Goal: Check status: Check status

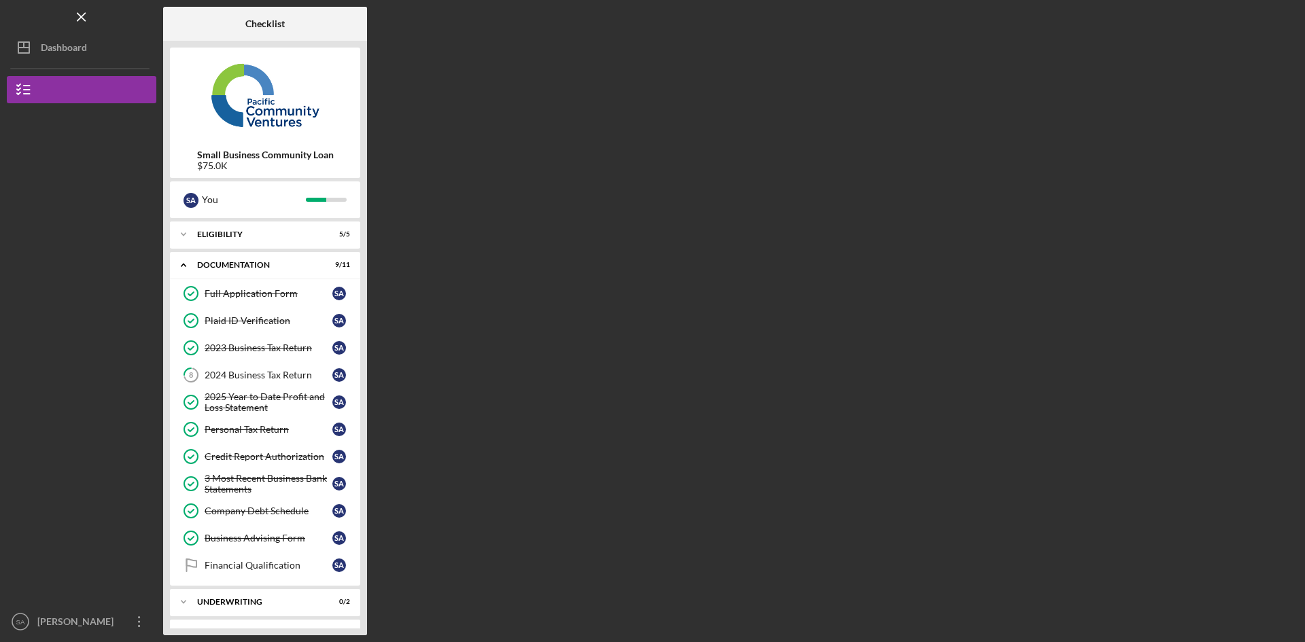
click at [67, 44] on div "Dashboard" at bounding box center [64, 49] width 46 height 31
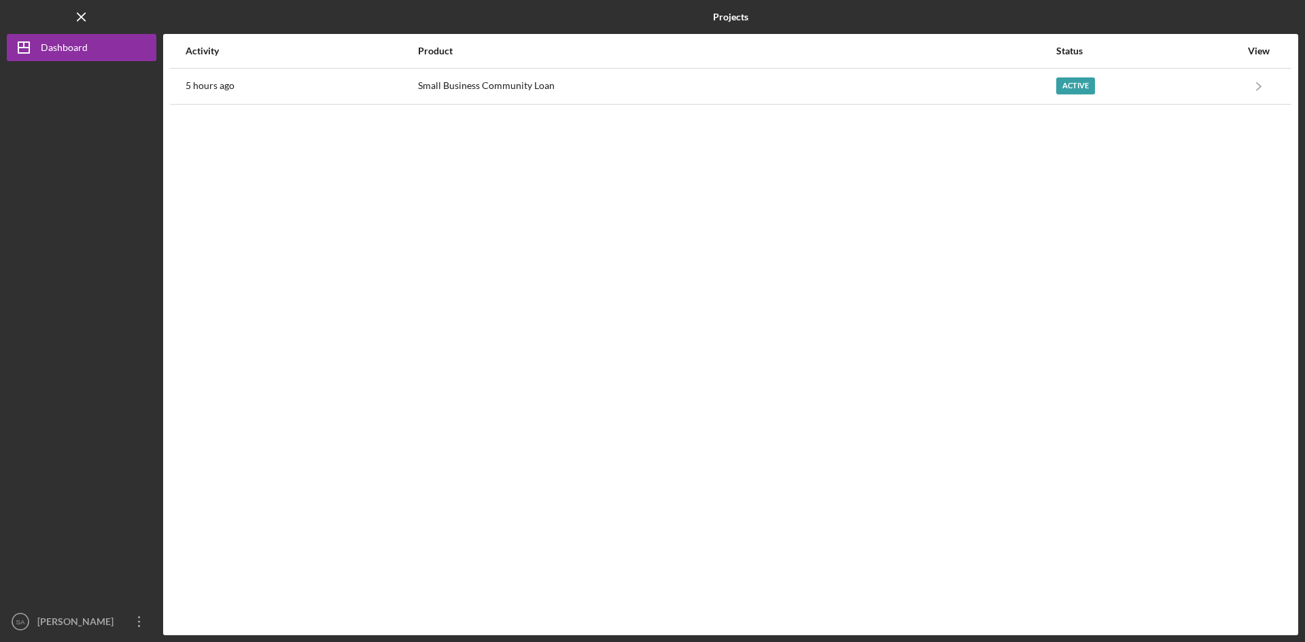
click at [1085, 94] on div "Active" at bounding box center [1148, 86] width 184 height 34
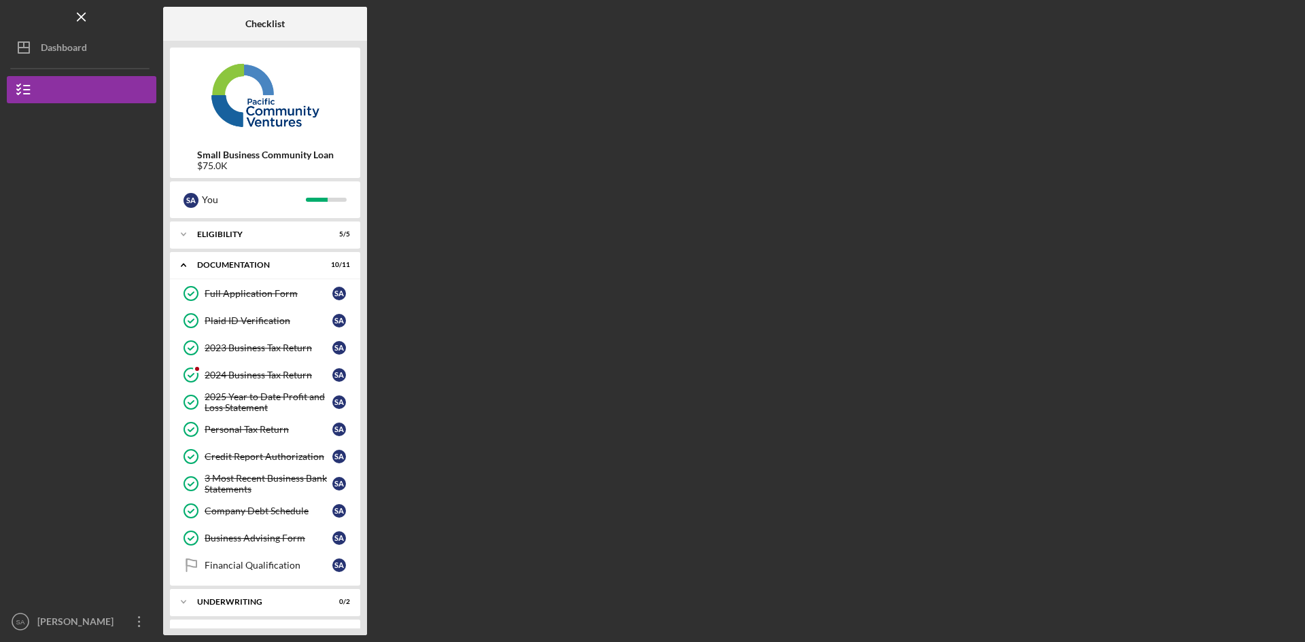
click at [241, 368] on link "2024 Business Tax Return 2024 Business Tax Return S A" at bounding box center [265, 375] width 177 height 27
